Goal: Task Accomplishment & Management: Manage account settings

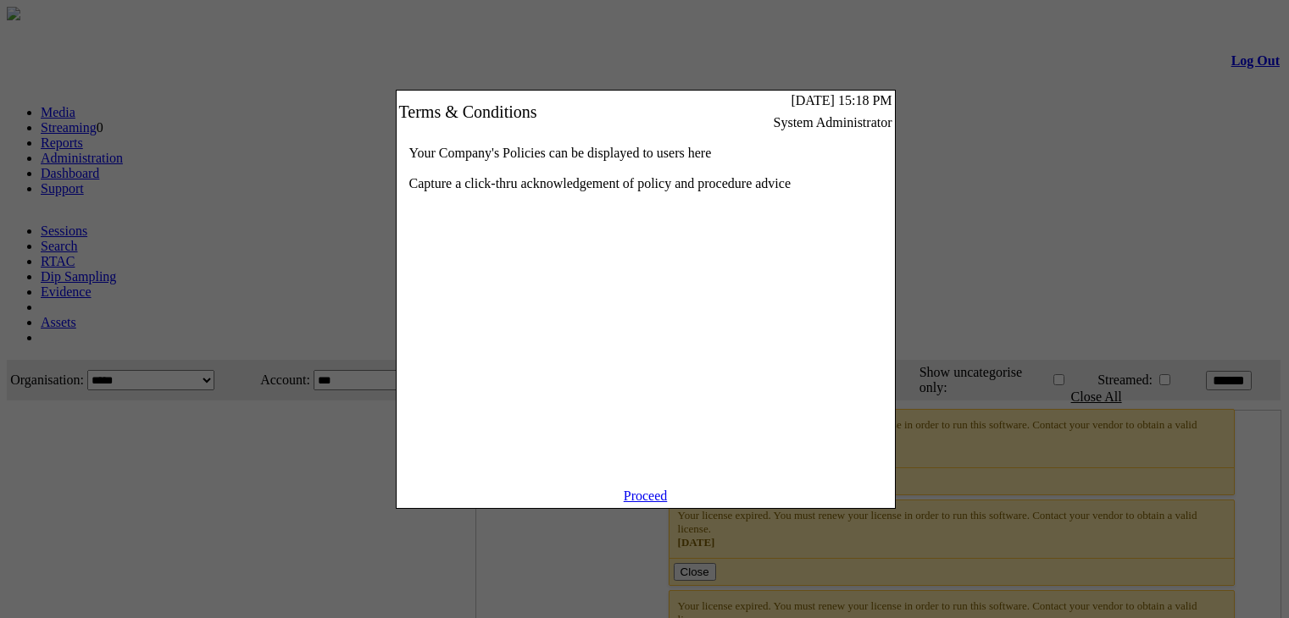
click at [646, 503] on link "Proceed" at bounding box center [646, 496] width 44 height 14
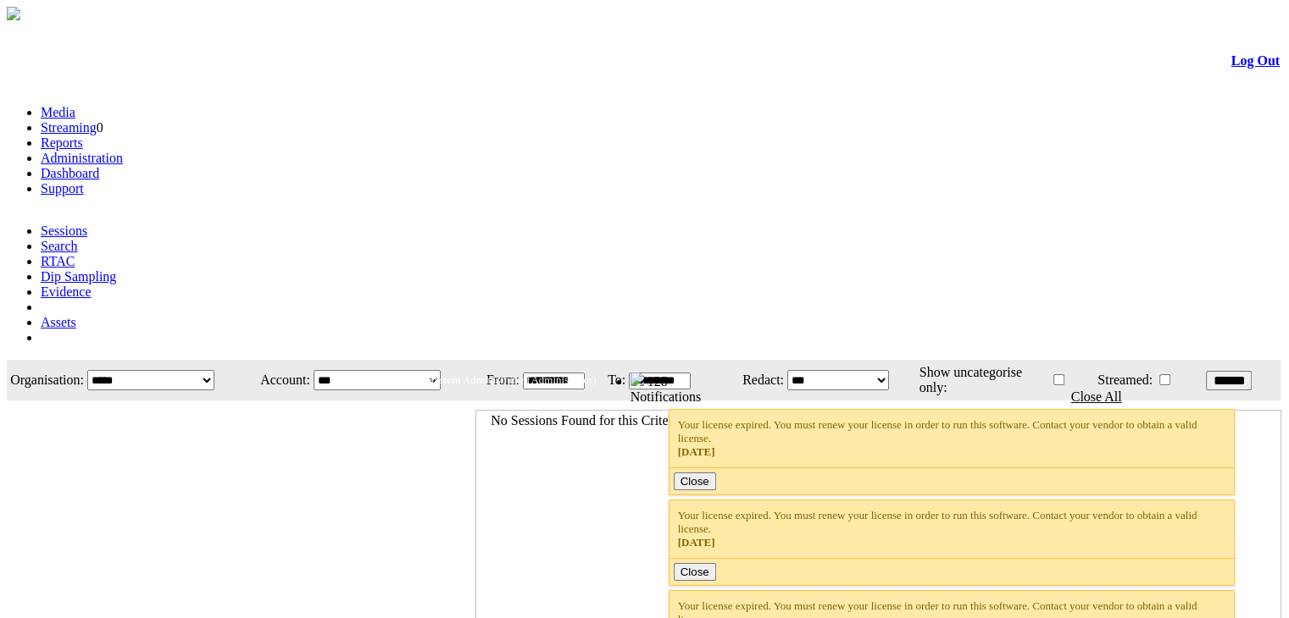
click at [123, 151] on link "Administration" at bounding box center [82, 158] width 82 height 14
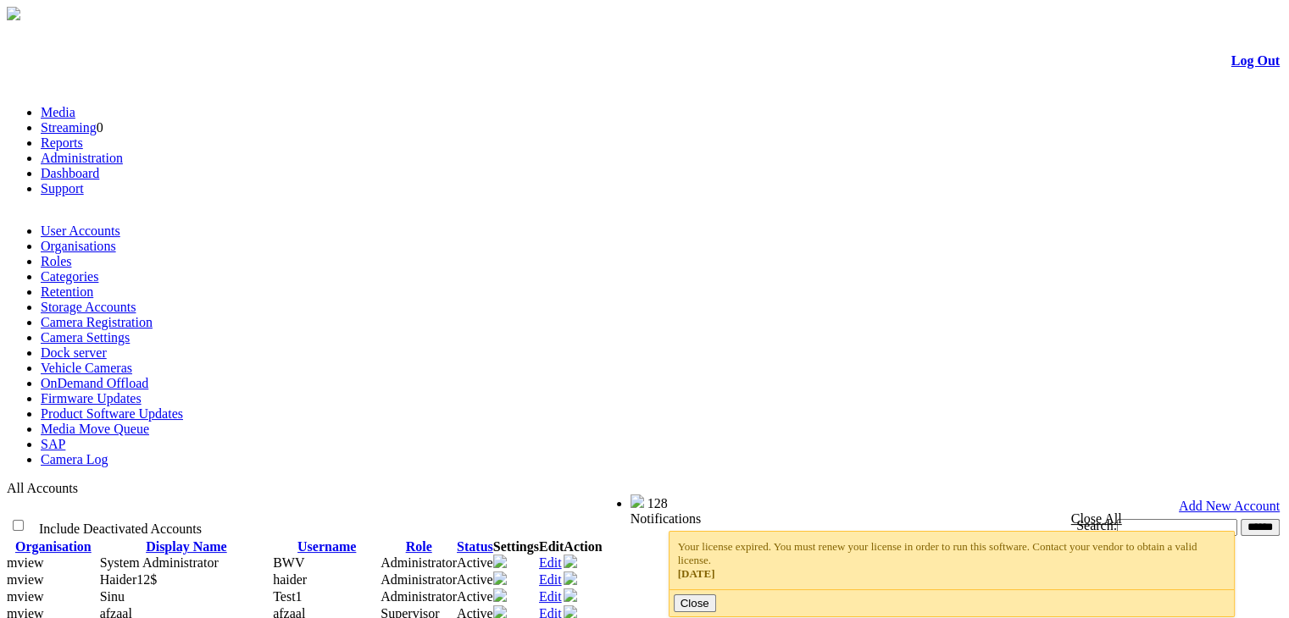
click at [130, 330] on link "Camera Settings" at bounding box center [85, 337] width 89 height 14
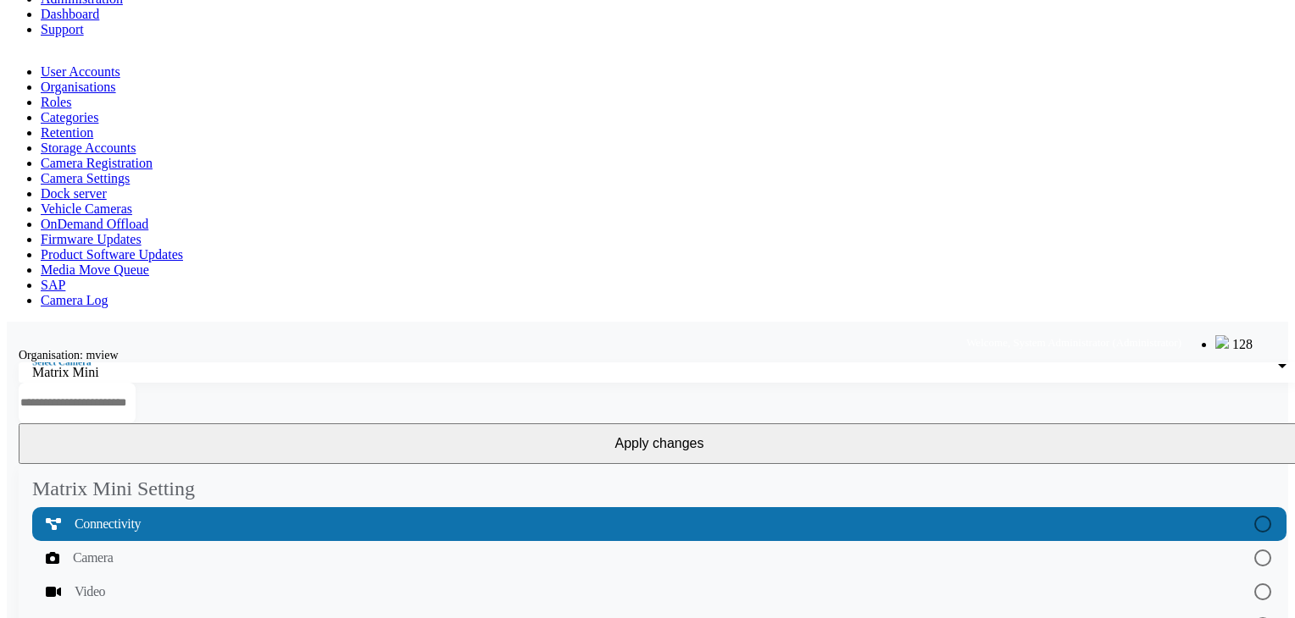
scroll to position [51, 0]
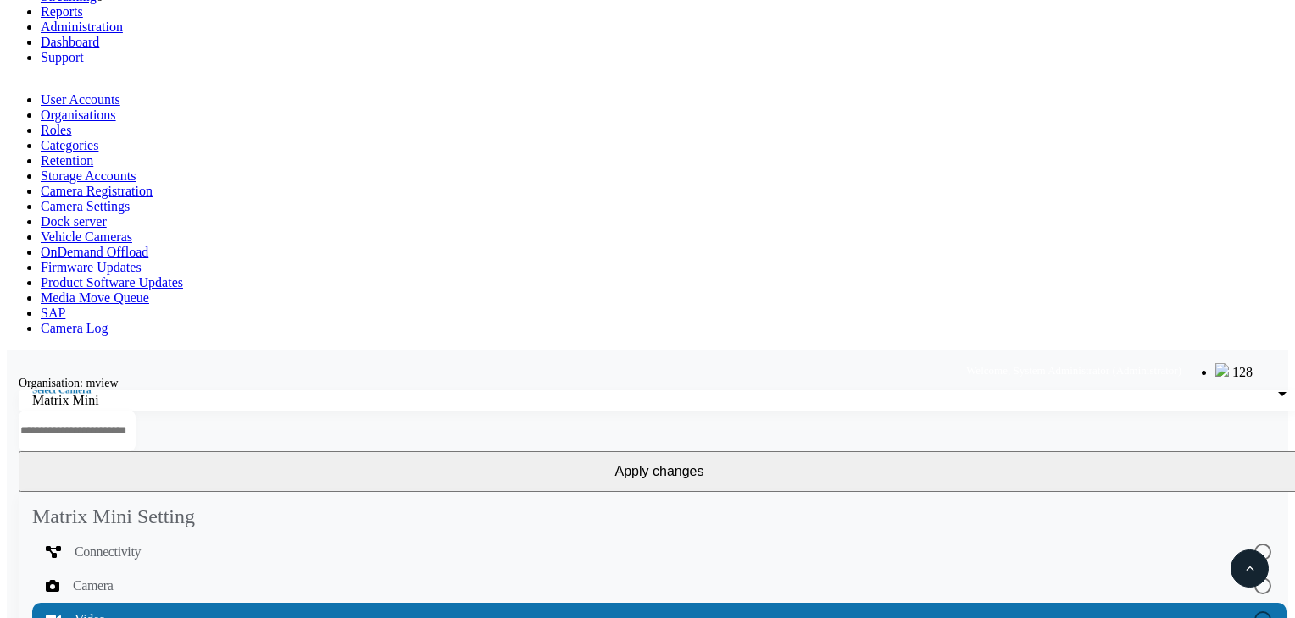
scroll to position [220, 0]
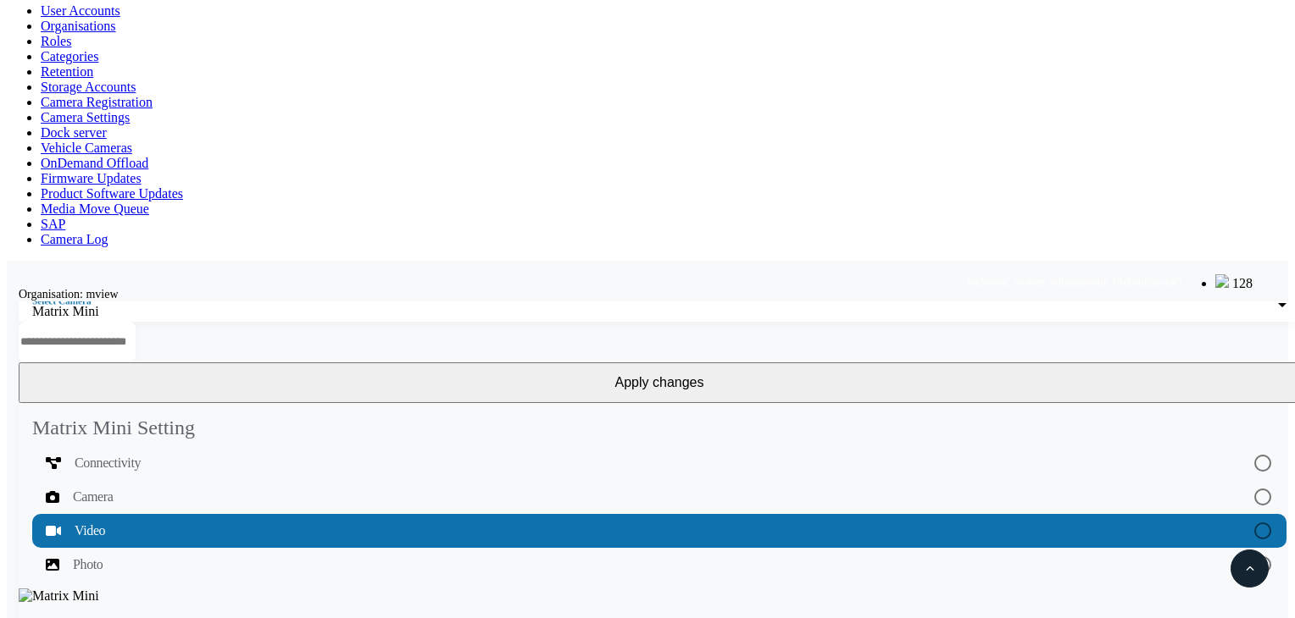
click at [344, 403] on div "Matrix Mini Setting Connectivity Camera Video Photo" at bounding box center [659, 601] width 1305 height 397
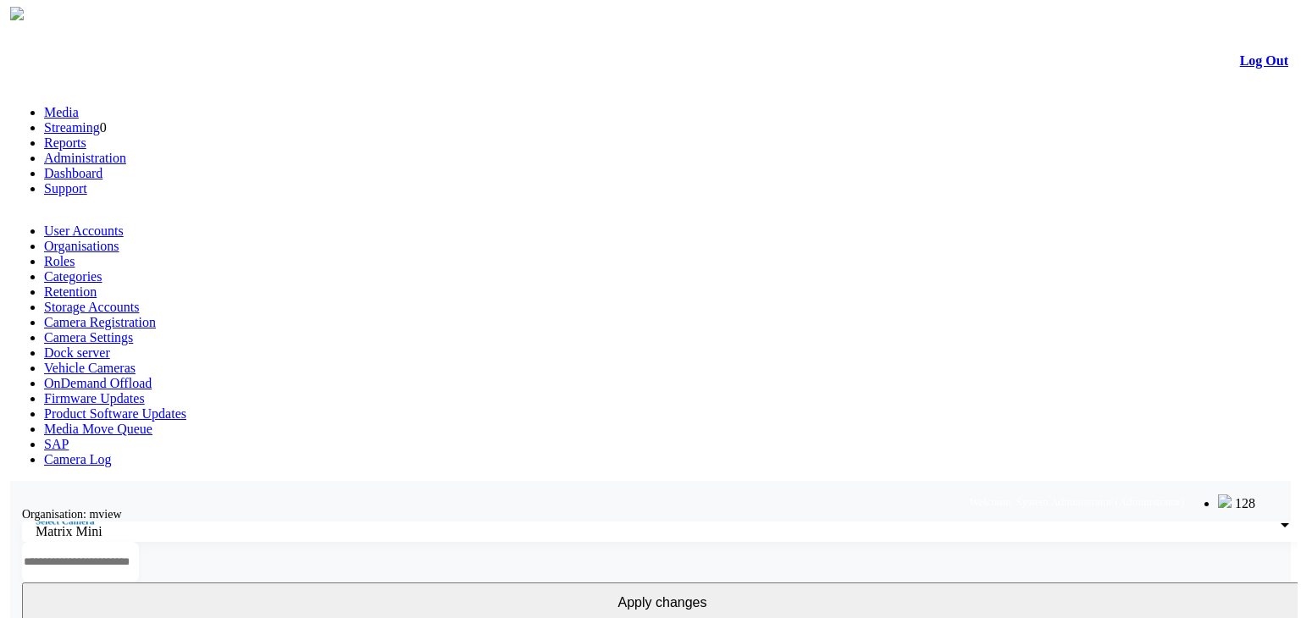
scroll to position [0, 0]
click at [228, 524] on div "Matrix Mini" at bounding box center [654, 531] width 1245 height 15
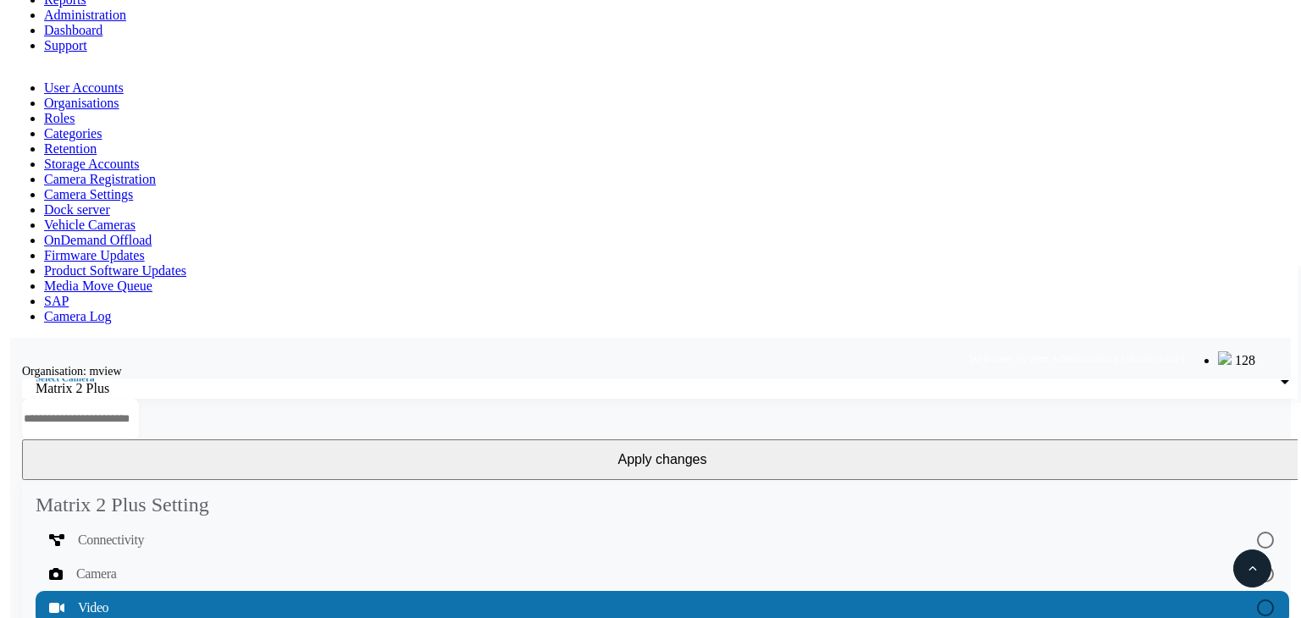
scroll to position [136, 0]
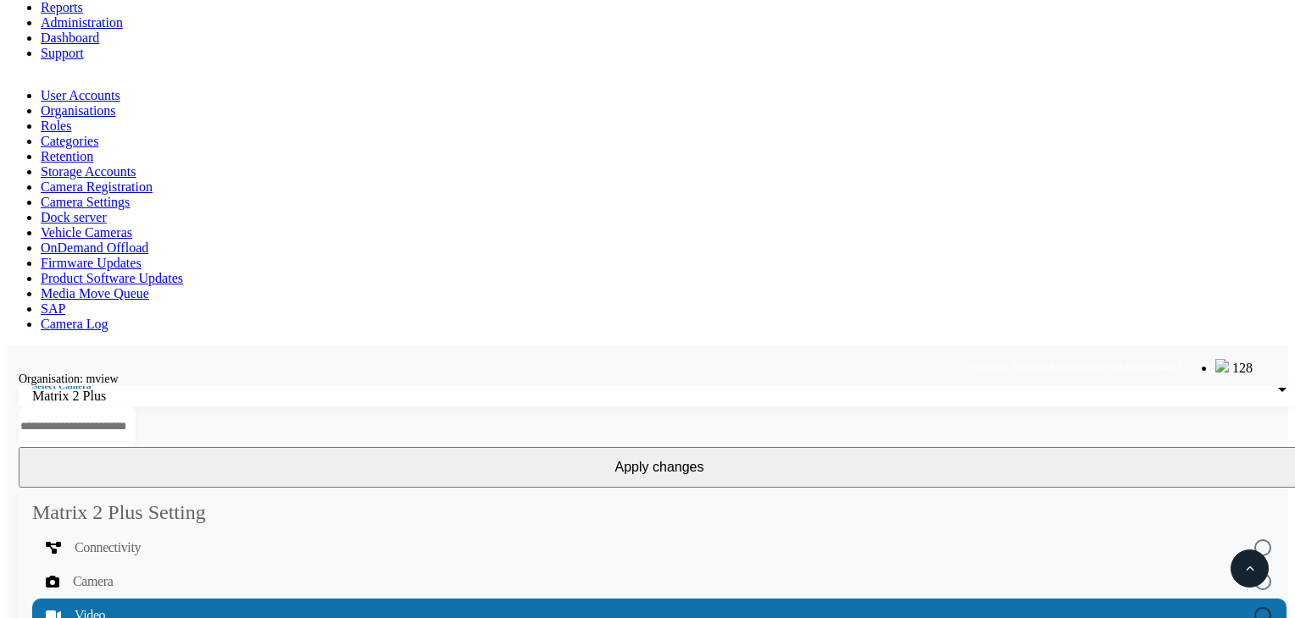
click at [164, 386] on div "Select Camera Matrix 2 Plus" at bounding box center [659, 396] width 1254 height 20
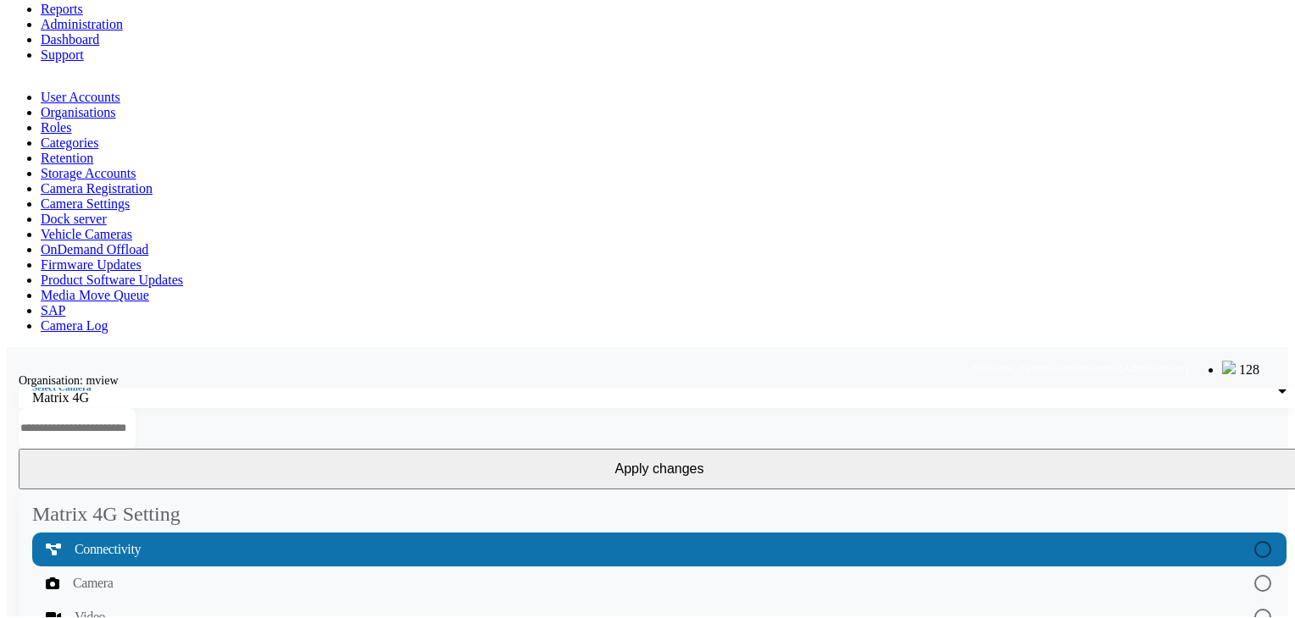
scroll to position [49, 0]
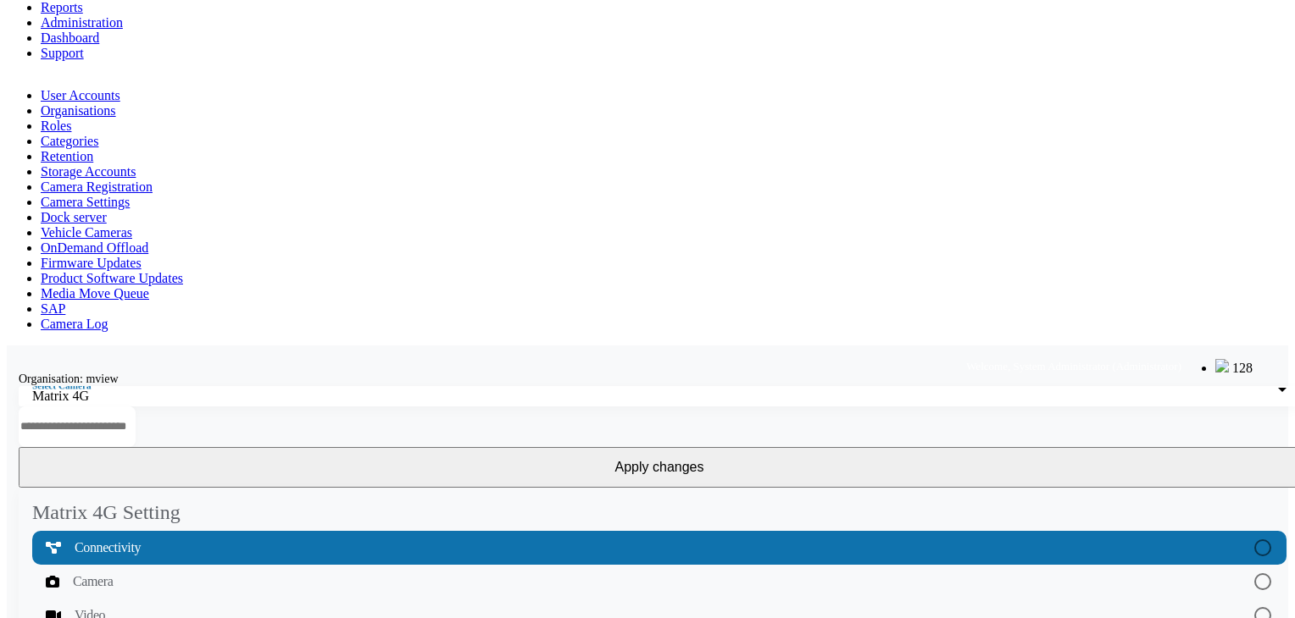
click at [105, 606] on span "Video" at bounding box center [90, 616] width 31 height 20
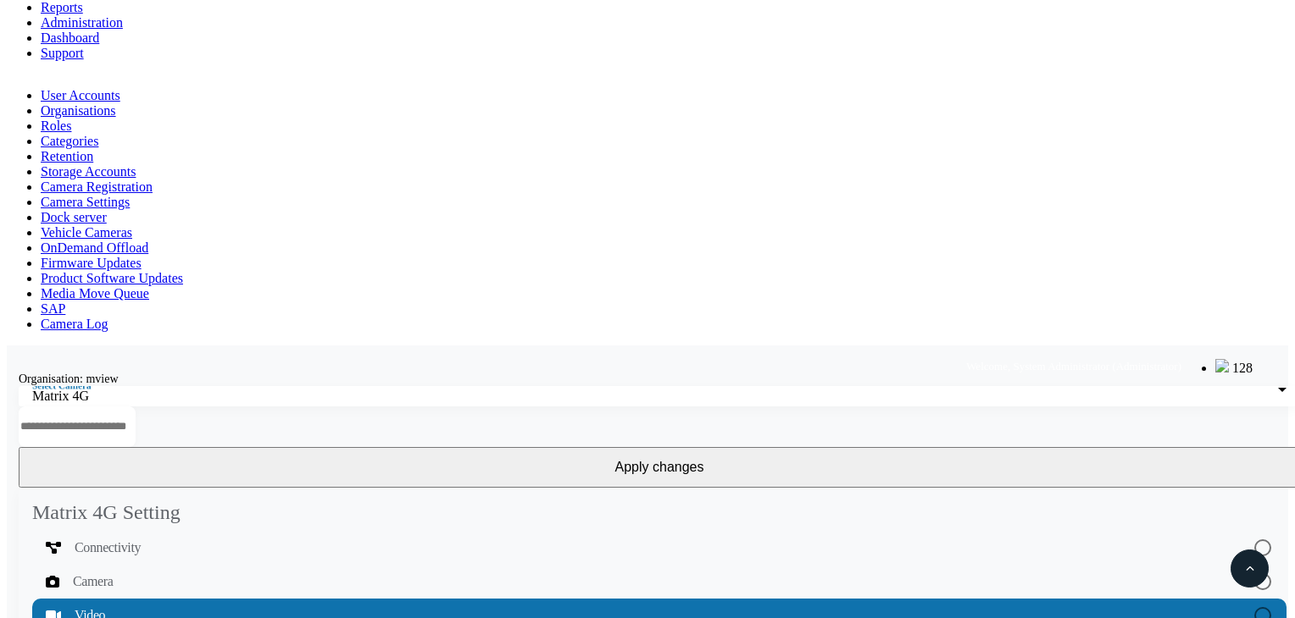
scroll to position [461, 0]
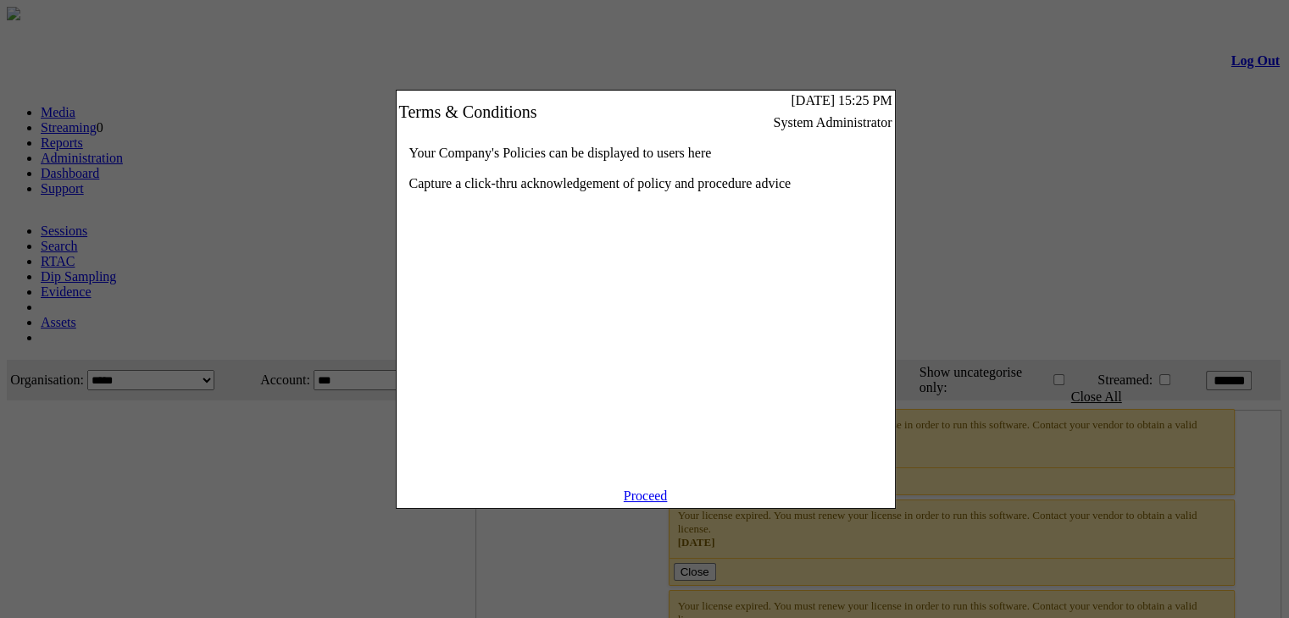
click at [641, 503] on link "Proceed" at bounding box center [646, 496] width 44 height 14
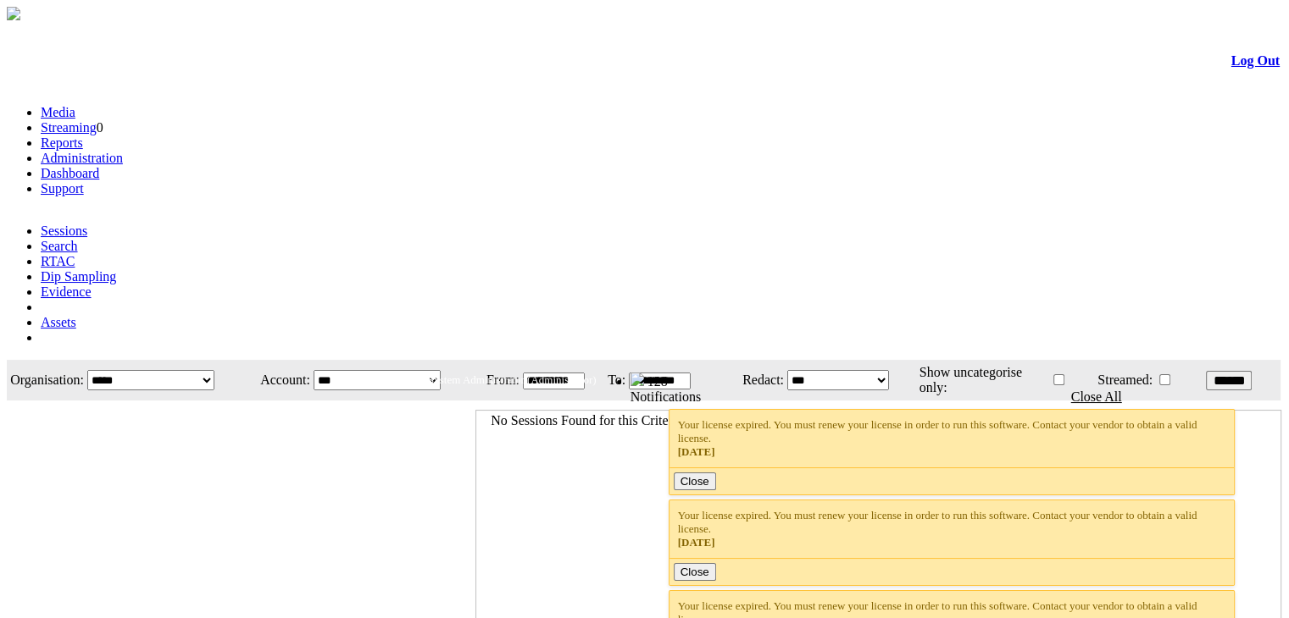
click at [123, 151] on link "Administration" at bounding box center [82, 158] width 82 height 14
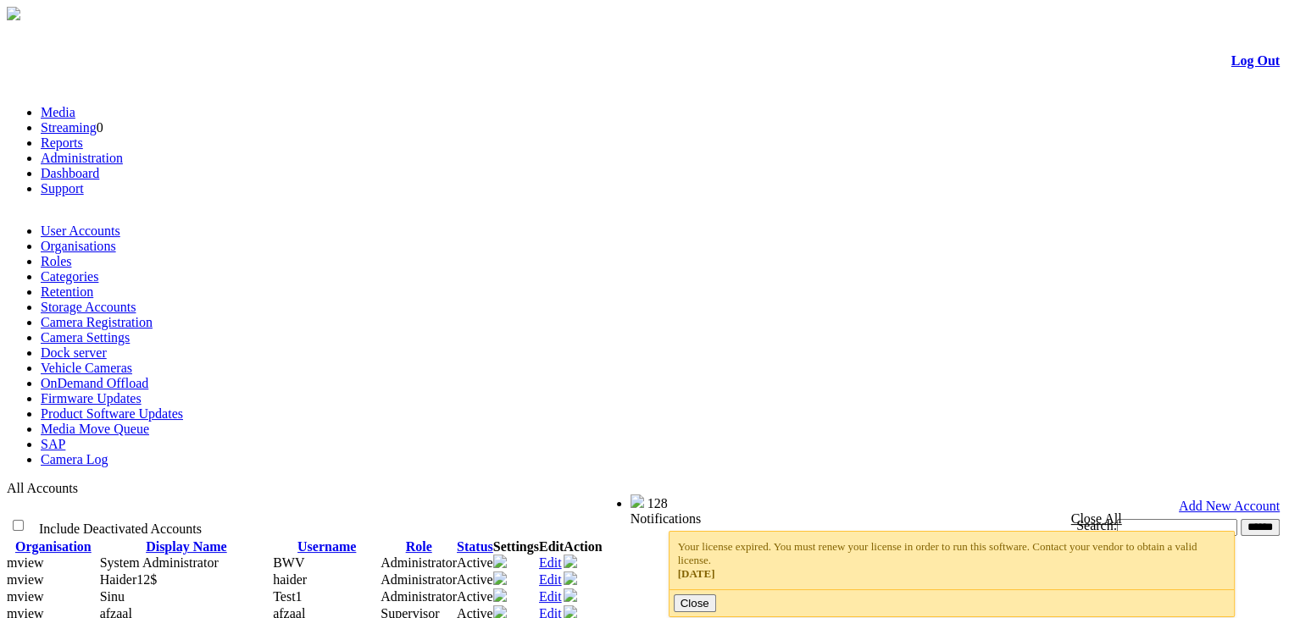
click at [130, 330] on link "Camera Settings" at bounding box center [85, 337] width 89 height 14
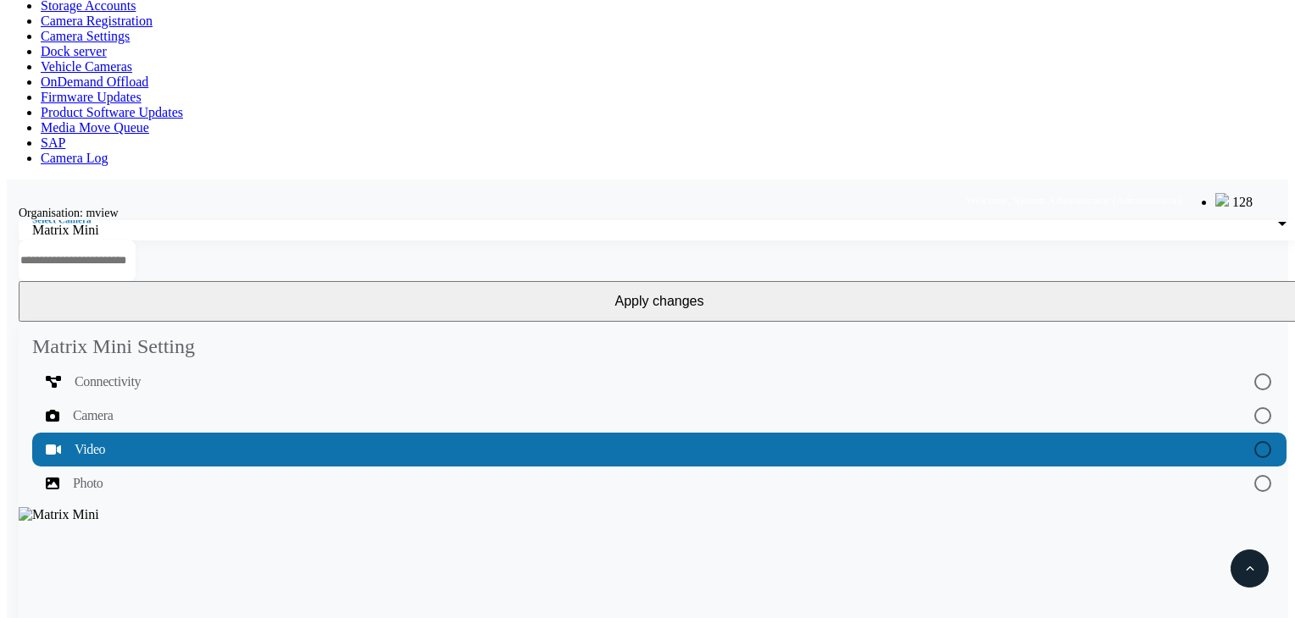
scroll to position [305, 0]
